Goal: Find specific page/section: Find specific page/section

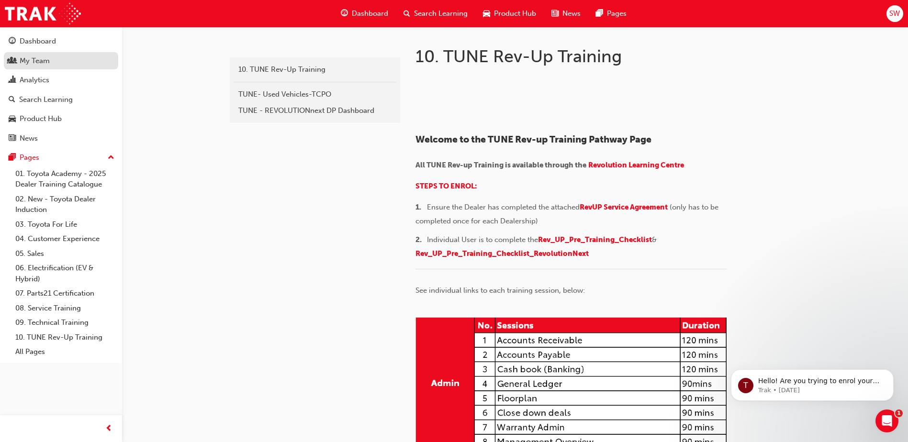
click at [43, 56] on div "My Team" at bounding box center [35, 61] width 30 height 11
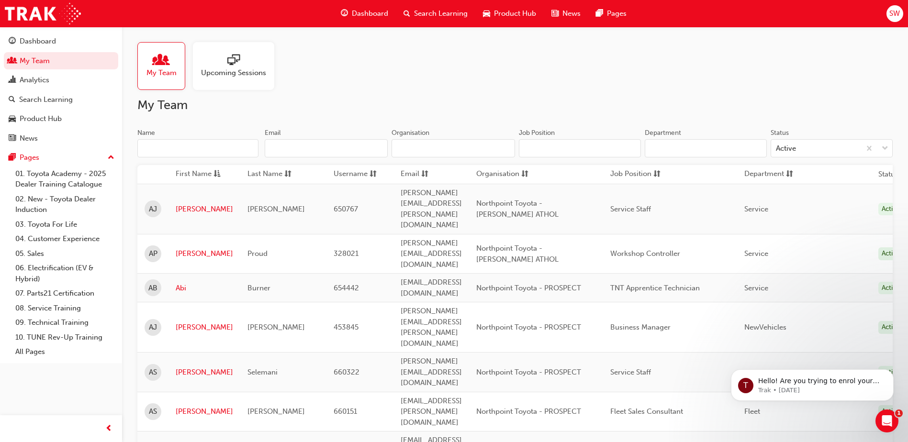
click at [197, 144] on input "Name" at bounding box center [197, 148] width 121 height 18
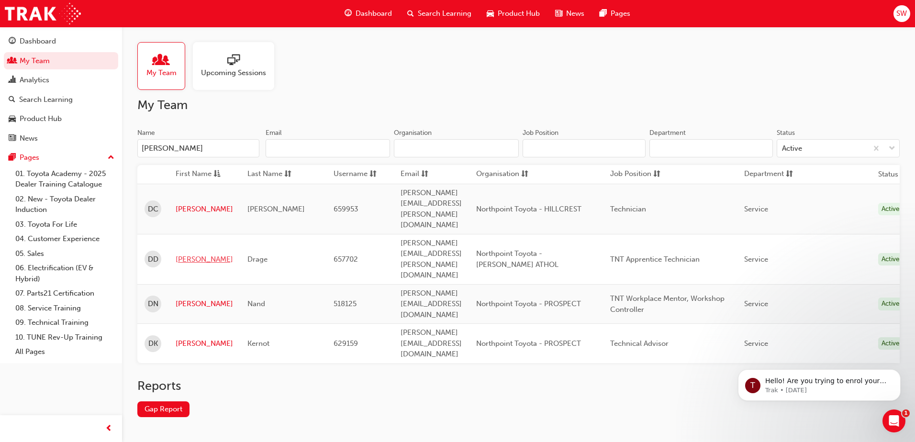
type input "[PERSON_NAME]"
click at [191, 254] on link "[PERSON_NAME]" at bounding box center [204, 259] width 57 height 11
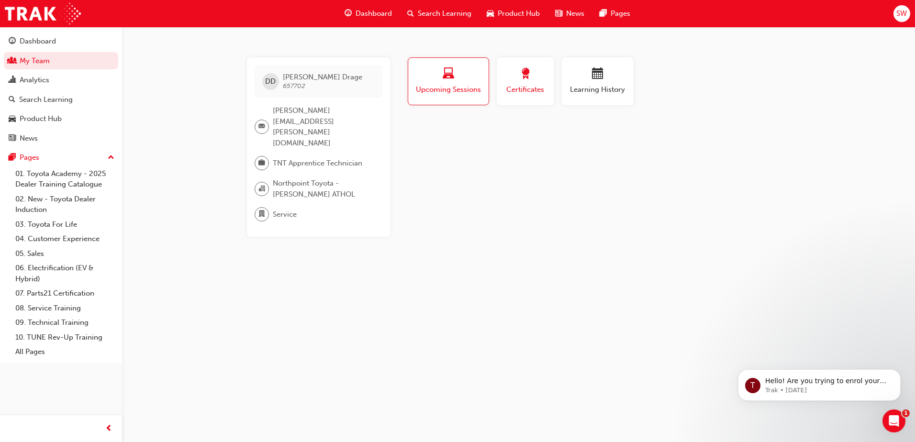
click at [539, 73] on div "button" at bounding box center [525, 75] width 43 height 15
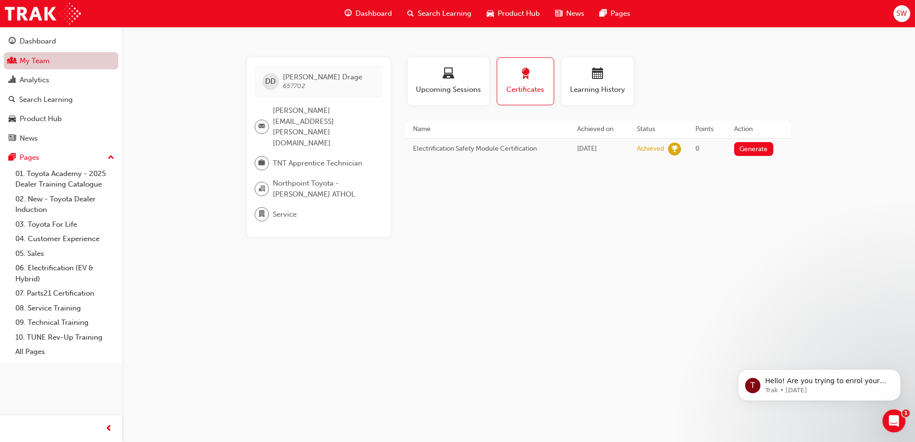
click at [30, 60] on link "My Team" at bounding box center [61, 61] width 114 height 18
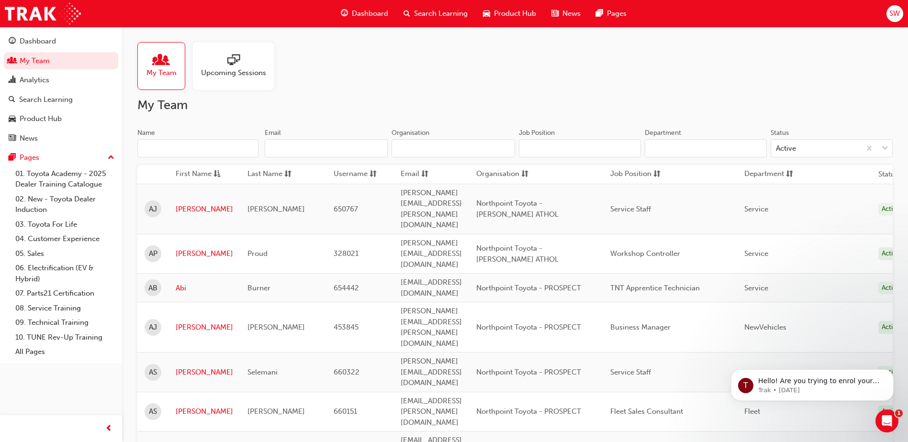
click at [210, 152] on input "Name" at bounding box center [197, 148] width 121 height 18
click at [178, 146] on input "Name" at bounding box center [197, 148] width 121 height 18
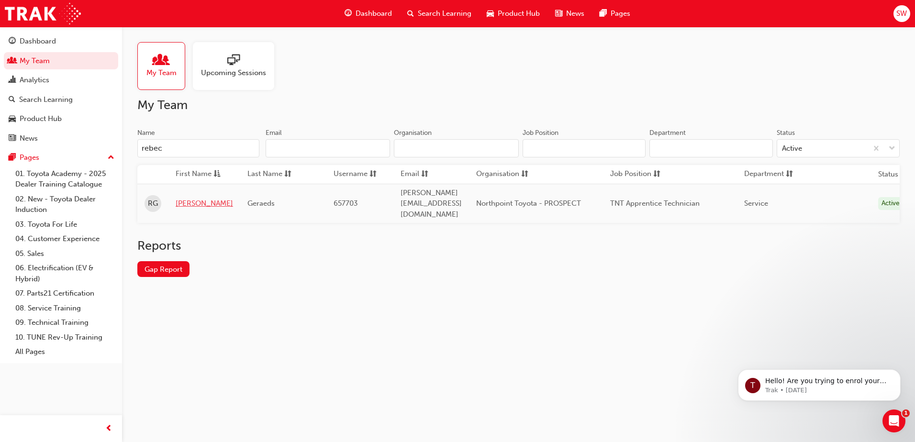
type input "rebec"
click at [194, 198] on link "[PERSON_NAME]" at bounding box center [204, 203] width 57 height 11
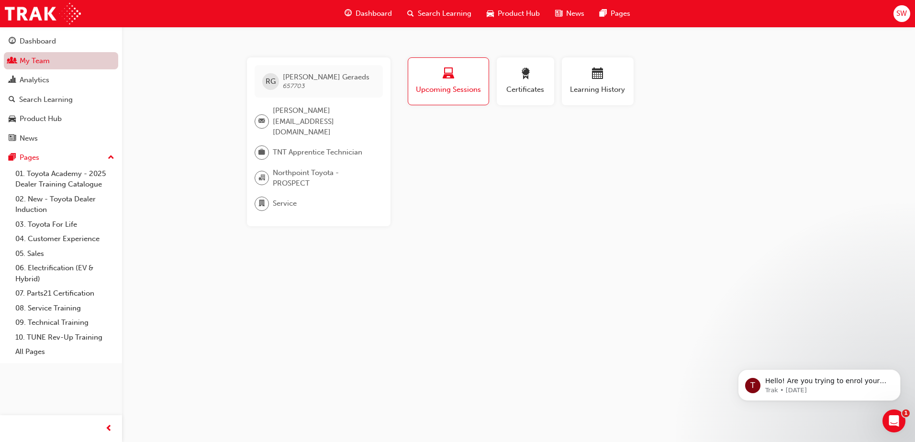
drag, startPoint x: 45, startPoint y: 64, endPoint x: 59, endPoint y: 66, distance: 14.0
click at [45, 64] on link "My Team" at bounding box center [61, 61] width 114 height 18
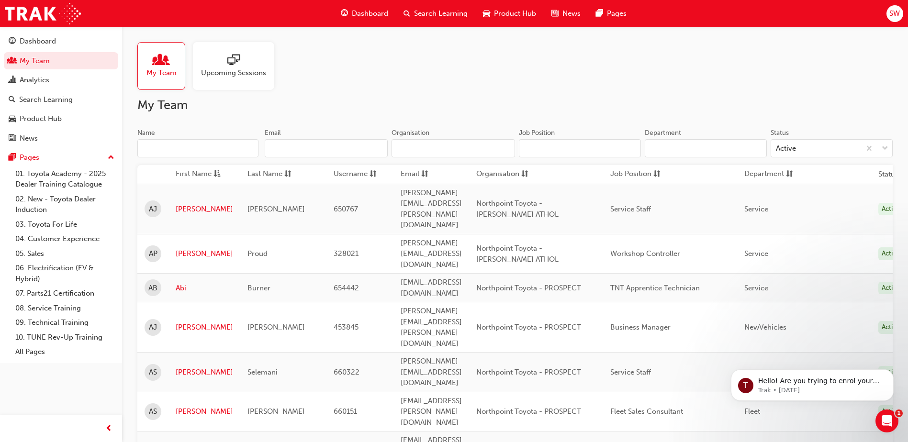
click at [213, 147] on input "Name" at bounding box center [197, 148] width 121 height 18
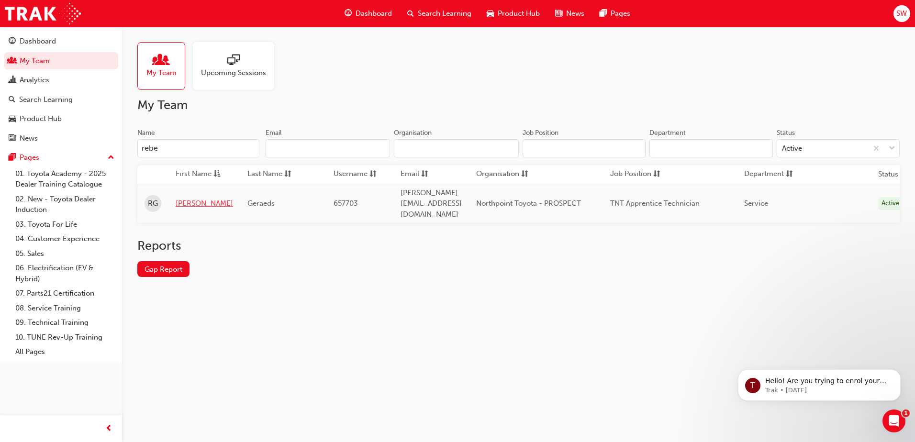
type input "rebe"
click at [202, 198] on link "[PERSON_NAME]" at bounding box center [204, 203] width 57 height 11
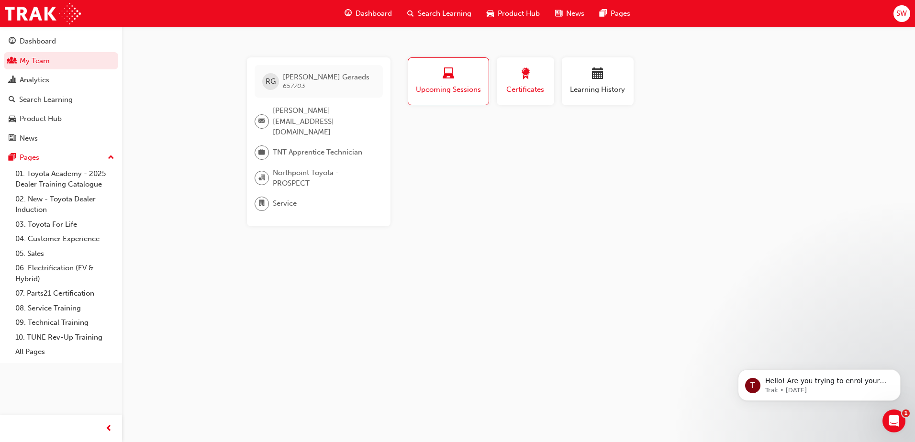
click at [531, 72] on span "award-icon" at bounding box center [525, 74] width 11 height 13
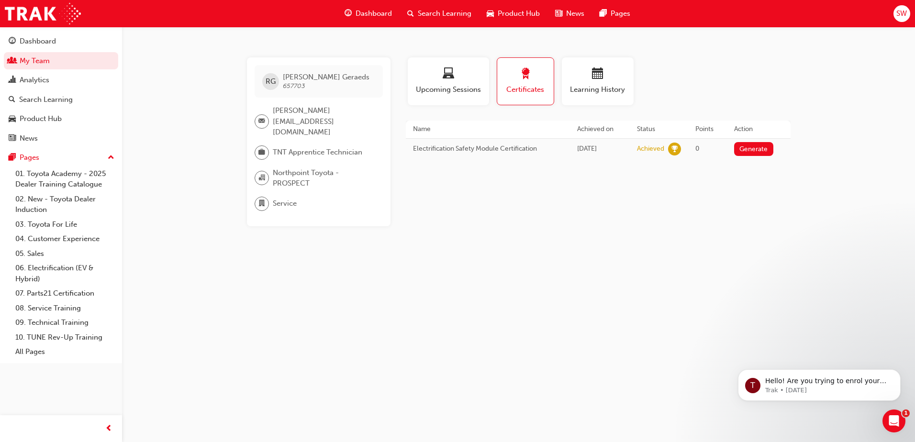
drag, startPoint x: 585, startPoint y: 150, endPoint x: 614, endPoint y: 150, distance: 28.7
click at [597, 150] on span "[DATE]" at bounding box center [587, 149] width 20 height 8
